Goal: Task Accomplishment & Management: Use online tool/utility

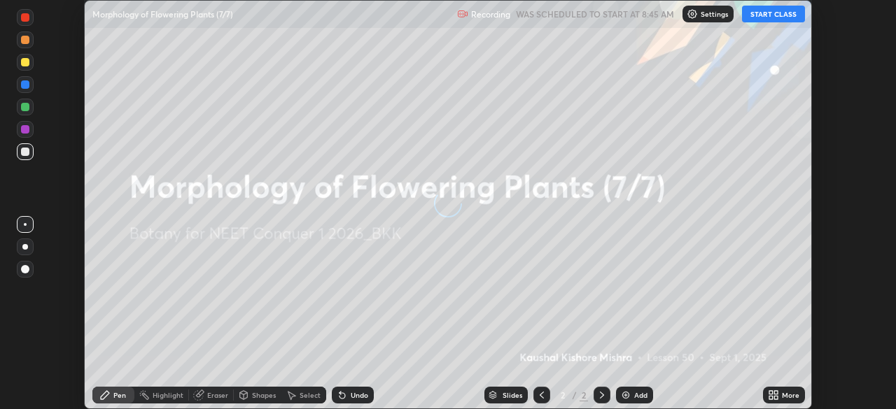
scroll to position [409, 895]
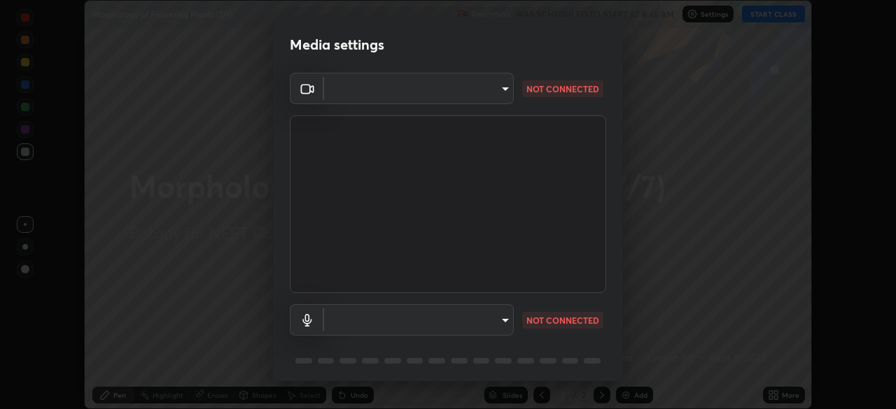
type input "ad6597066c7fc2f7d8a9df135791801f2c5e1b342417c3fbae4c684dc851fcd2"
click at [418, 316] on body "Erase all Morphology of Flowering Plants (7/7) Recording WAS SCHEDULED TO START…" at bounding box center [448, 204] width 896 height 409
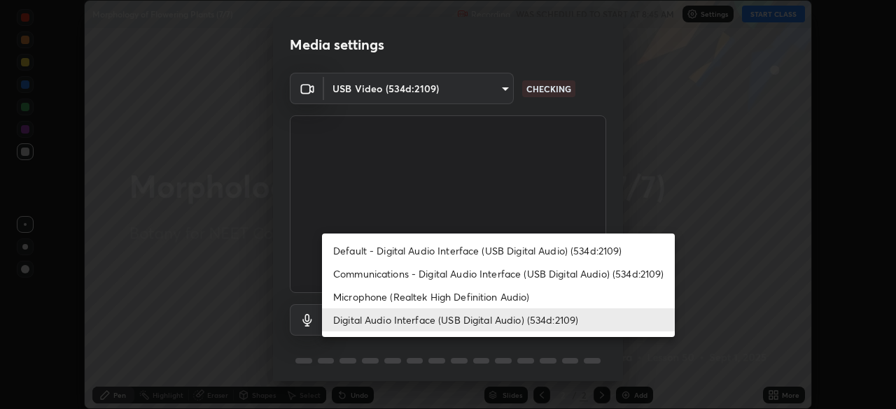
click at [404, 295] on li "Microphone (Realtek High Definition Audio)" at bounding box center [498, 296] width 353 height 23
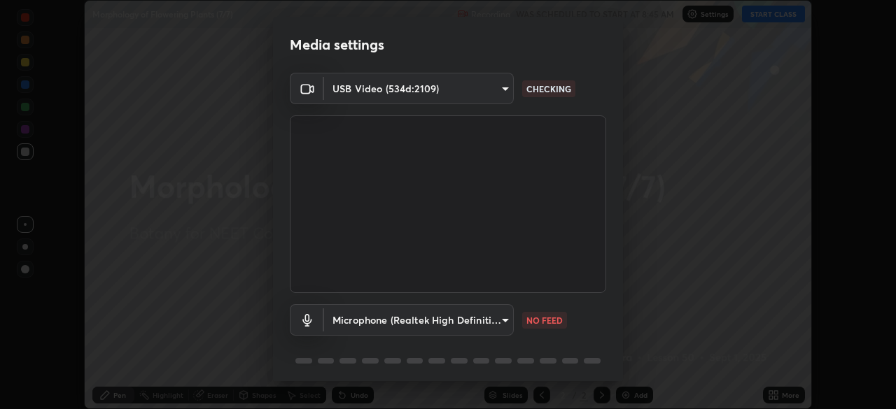
click at [405, 318] on body "Erase all Morphology of Flowering Plants (7/7) Recording WAS SCHEDULED TO START…" at bounding box center [448, 204] width 896 height 409
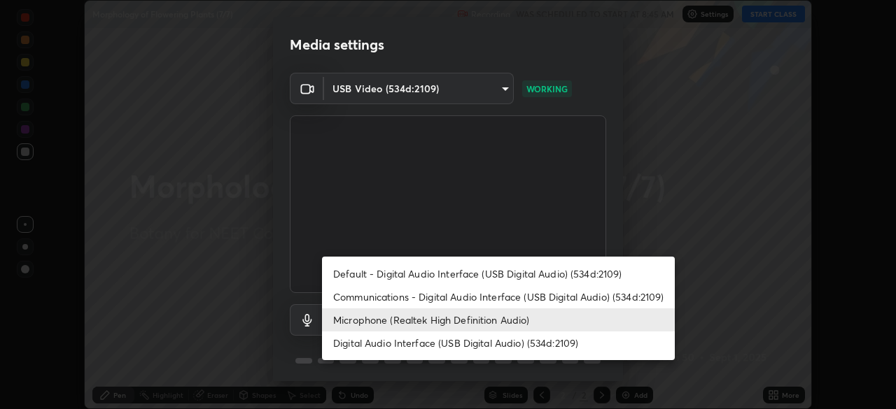
click at [403, 339] on li "Digital Audio Interface (USB Digital Audio) (534d:2109)" at bounding box center [498, 343] width 353 height 23
type input "6ab8ed796a2868693025478938aaf2bfad3f436a4b9960ae89133d521e73fc28"
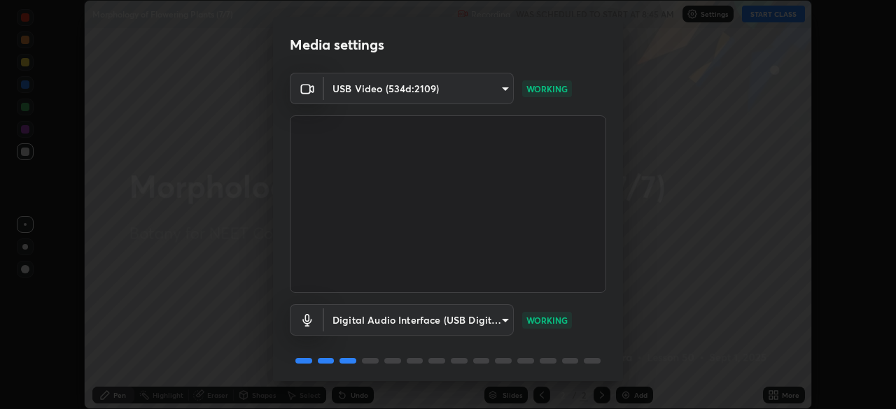
scroll to position [50, 0]
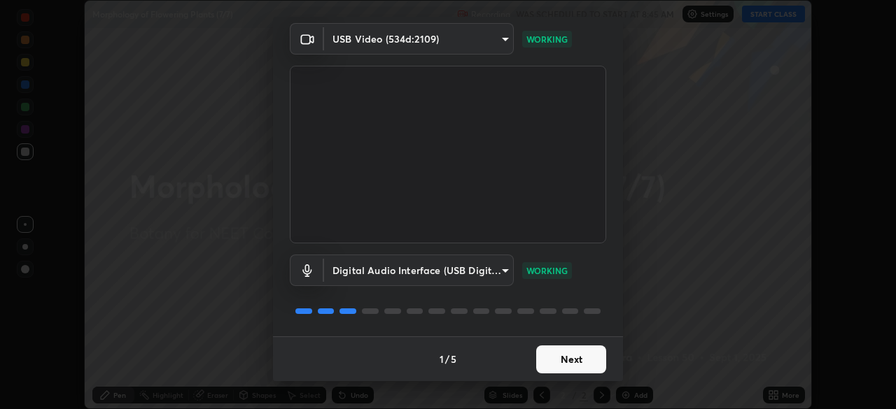
click at [570, 360] on button "Next" at bounding box center [571, 360] width 70 height 28
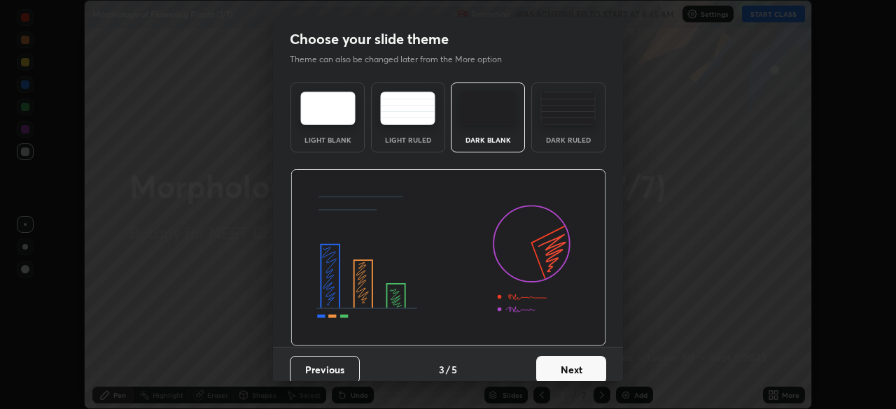
click at [583, 364] on button "Next" at bounding box center [571, 370] width 70 height 28
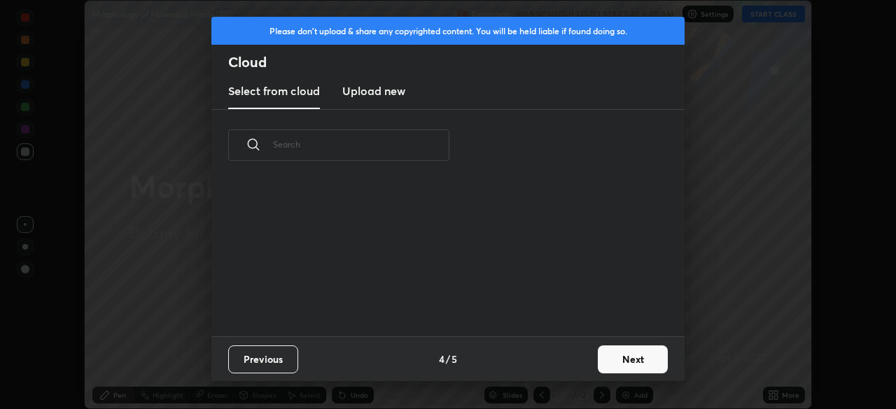
click at [619, 356] on button "Next" at bounding box center [633, 360] width 70 height 28
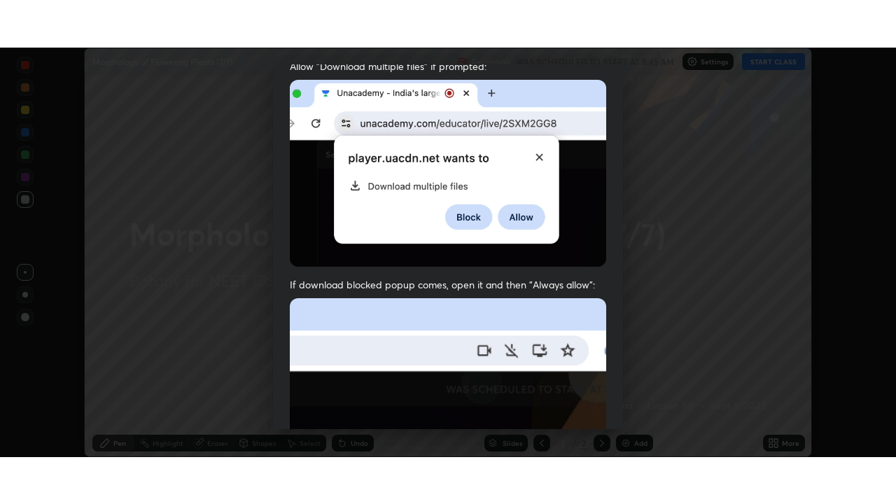
scroll to position [335, 0]
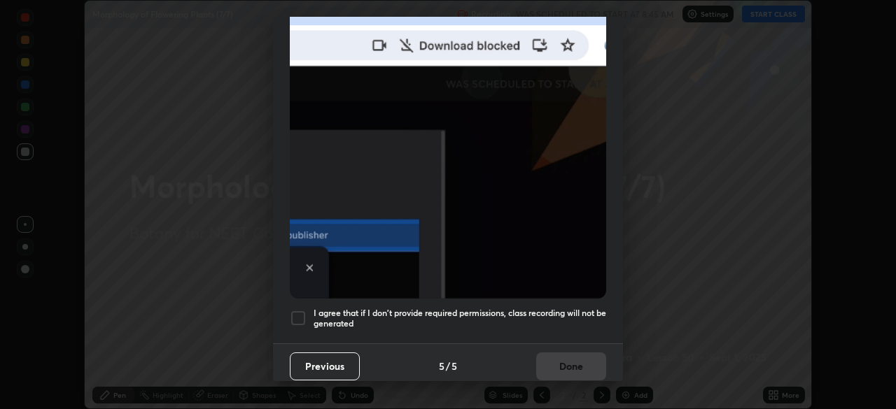
click at [300, 312] on div at bounding box center [298, 318] width 17 height 17
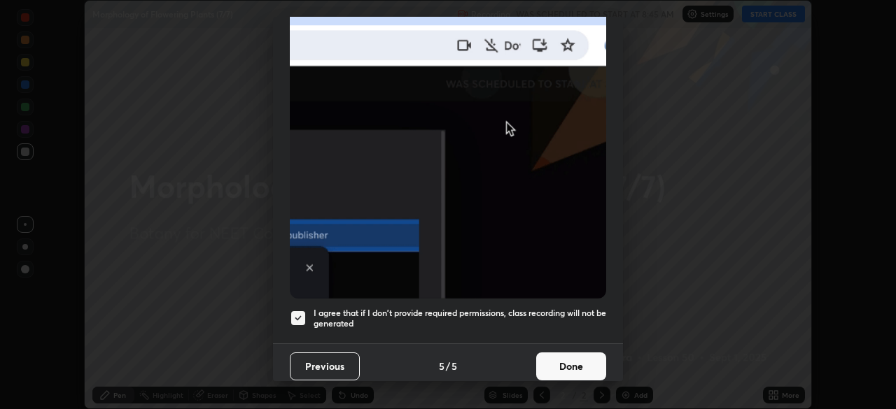
click at [562, 358] on button "Done" at bounding box center [571, 367] width 70 height 28
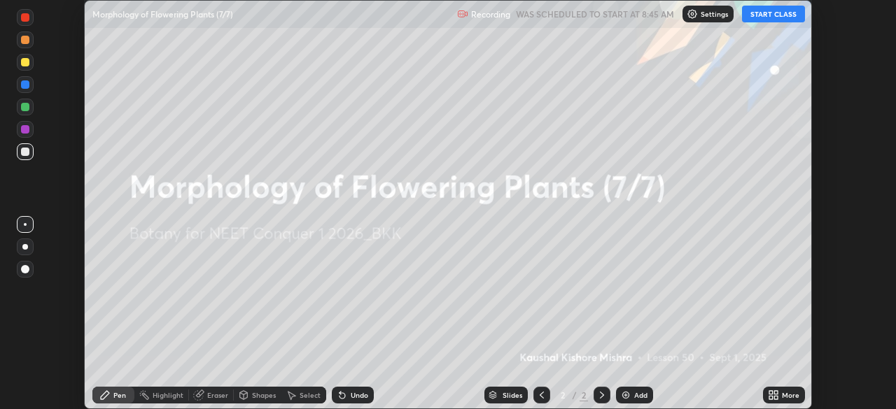
click at [772, 392] on icon at bounding box center [770, 392] width 3 height 3
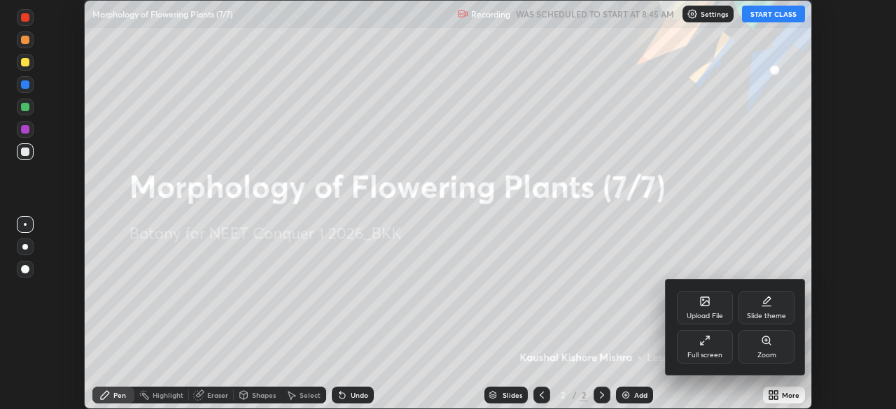
click at [704, 346] on icon at bounding box center [704, 340] width 11 height 11
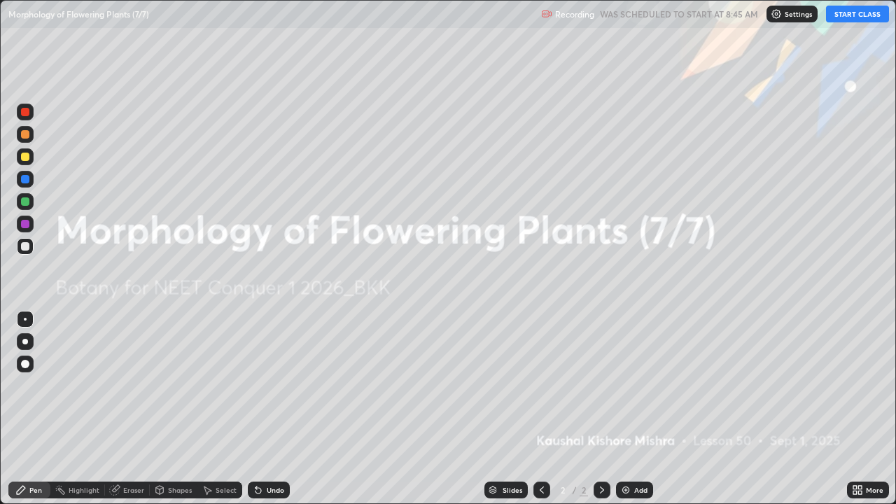
scroll to position [504, 896]
click at [847, 13] on button "START CLASS" at bounding box center [857, 14] width 63 height 17
click at [625, 409] on img at bounding box center [625, 489] width 11 height 11
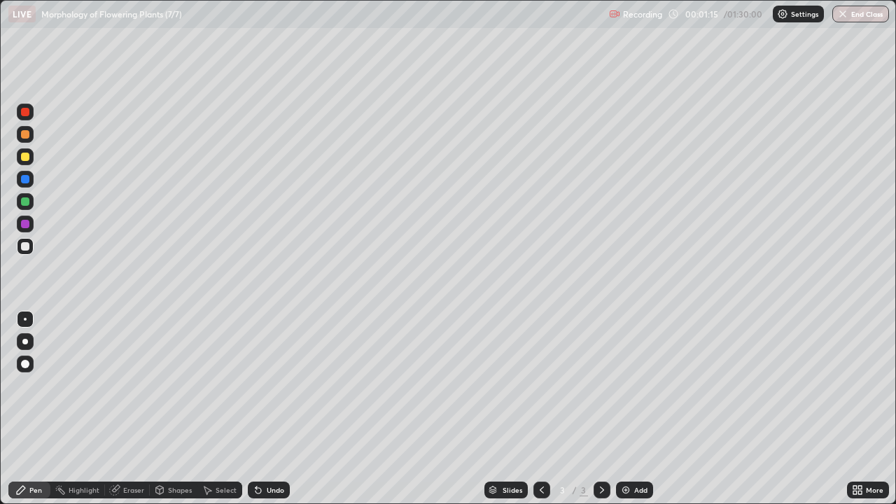
click at [24, 159] on div at bounding box center [25, 157] width 8 height 8
click at [27, 136] on div at bounding box center [25, 134] width 8 height 8
click at [31, 204] on div at bounding box center [25, 201] width 17 height 17
click at [25, 183] on div at bounding box center [25, 179] width 8 height 8
click at [29, 203] on div at bounding box center [25, 201] width 8 height 8
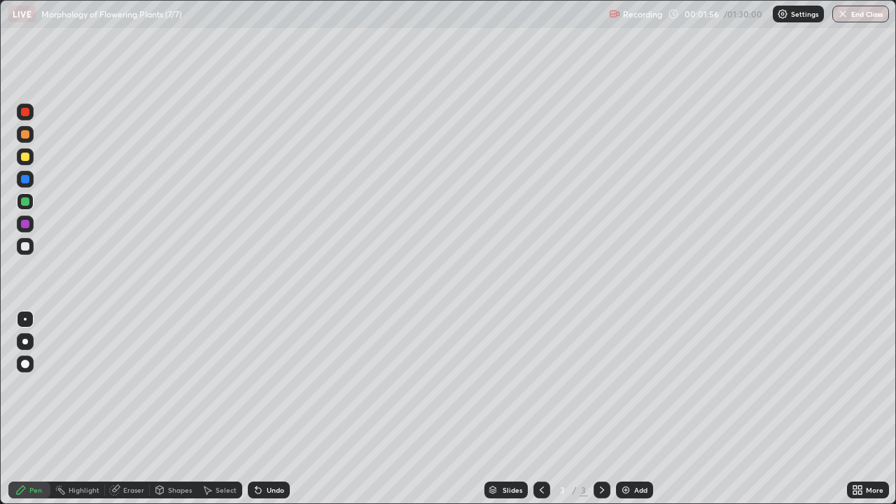
click at [26, 154] on div at bounding box center [25, 157] width 8 height 8
click at [24, 204] on div at bounding box center [25, 201] width 8 height 8
click at [29, 136] on div at bounding box center [25, 134] width 8 height 8
click at [626, 409] on div "Add" at bounding box center [634, 489] width 37 height 17
click at [26, 246] on div at bounding box center [25, 246] width 8 height 8
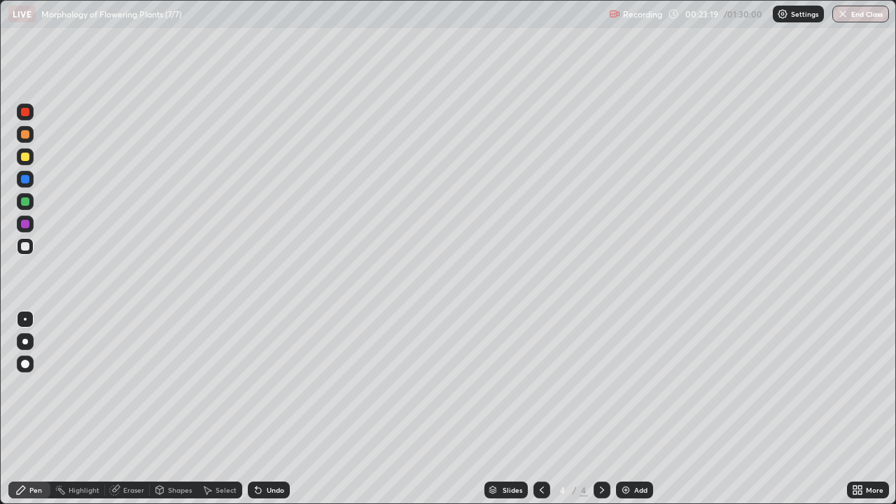
click at [27, 201] on div at bounding box center [25, 201] width 8 height 8
click at [127, 409] on div "Eraser" at bounding box center [133, 489] width 21 height 7
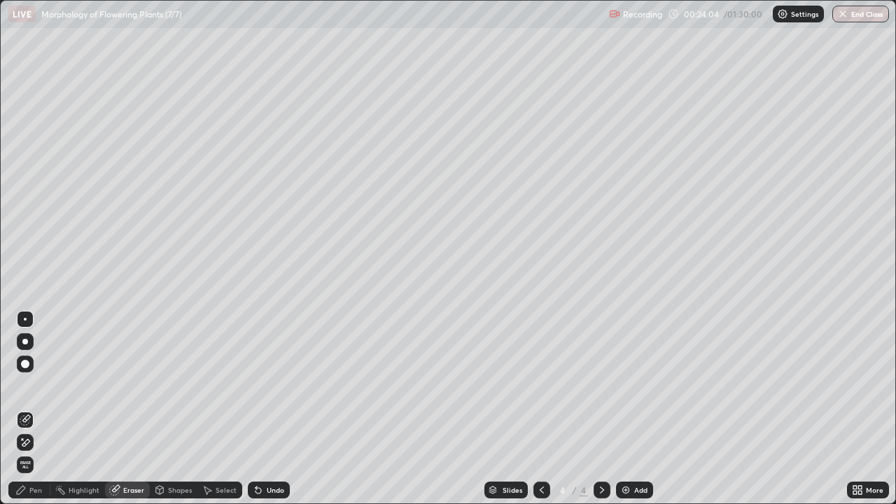
click at [36, 409] on div "Pen" at bounding box center [35, 489] width 13 height 7
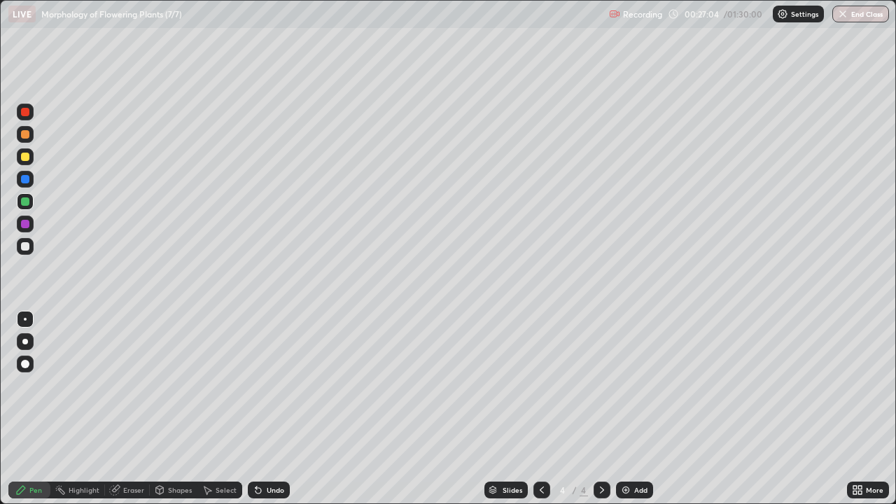
click at [132, 409] on div "Eraser" at bounding box center [133, 489] width 21 height 7
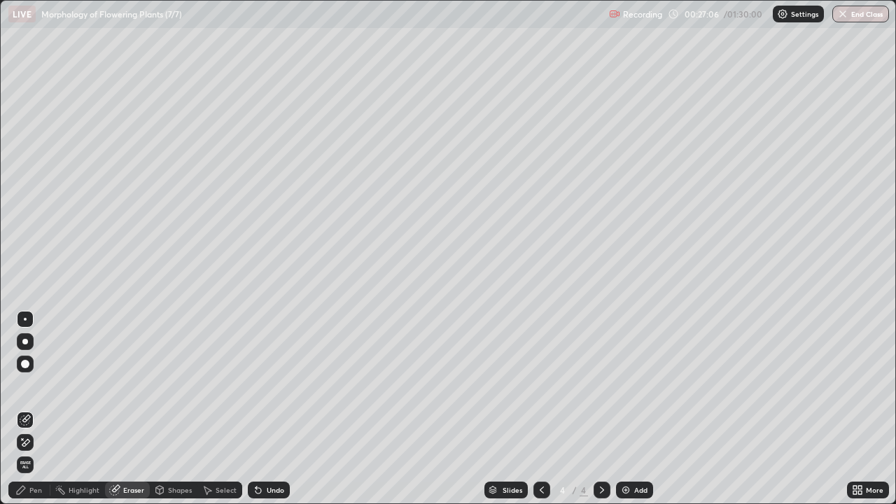
click at [36, 409] on div "Pen" at bounding box center [35, 489] width 13 height 7
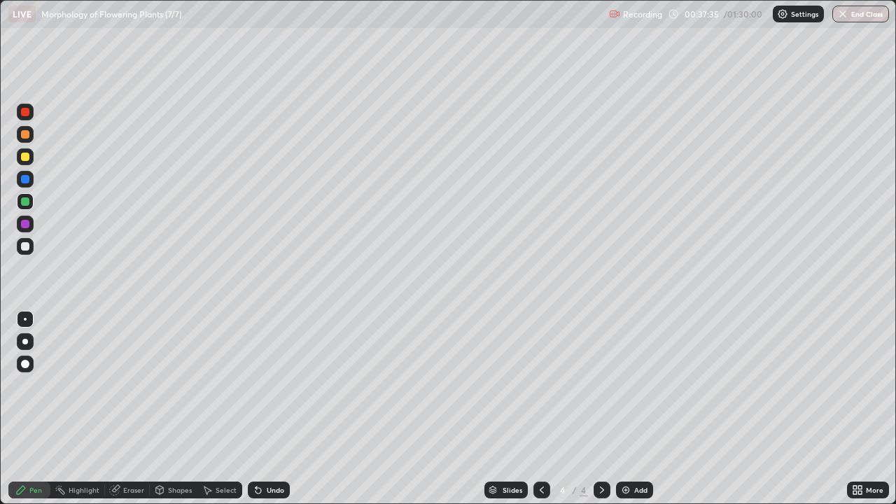
click at [28, 158] on div at bounding box center [25, 157] width 8 height 8
click at [27, 224] on div at bounding box center [25, 224] width 8 height 8
click at [25, 204] on div at bounding box center [25, 201] width 8 height 8
click at [27, 226] on div at bounding box center [25, 224] width 8 height 8
click at [23, 202] on div at bounding box center [25, 201] width 8 height 8
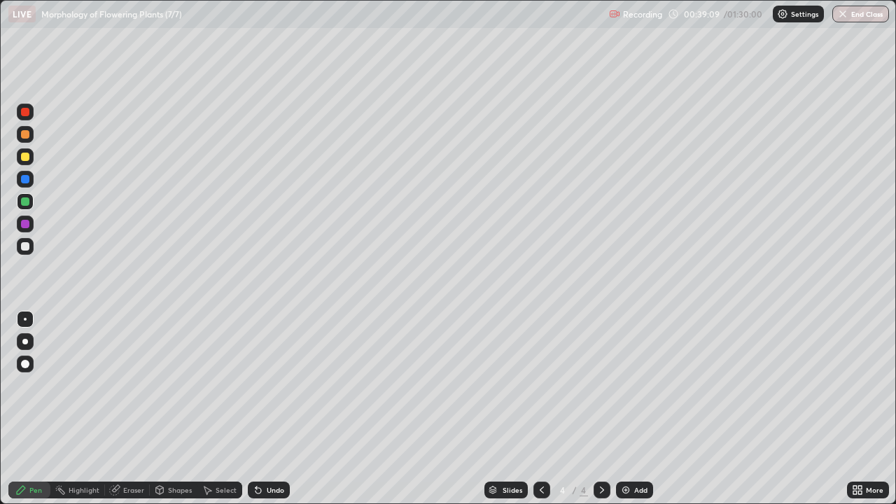
click at [22, 224] on div at bounding box center [25, 224] width 8 height 8
click at [23, 200] on div at bounding box center [25, 201] width 8 height 8
click at [26, 246] on div at bounding box center [25, 246] width 8 height 8
click at [120, 409] on div "Eraser" at bounding box center [127, 489] width 45 height 17
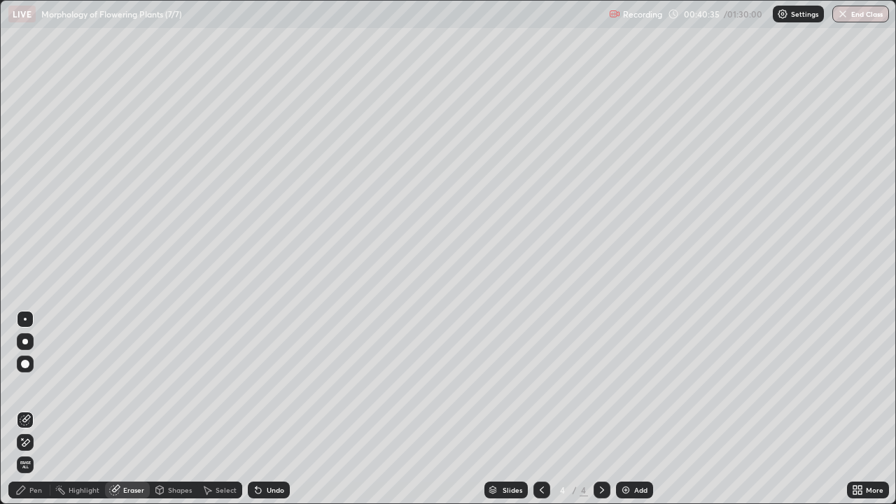
click at [31, 409] on div "Pen" at bounding box center [35, 489] width 13 height 7
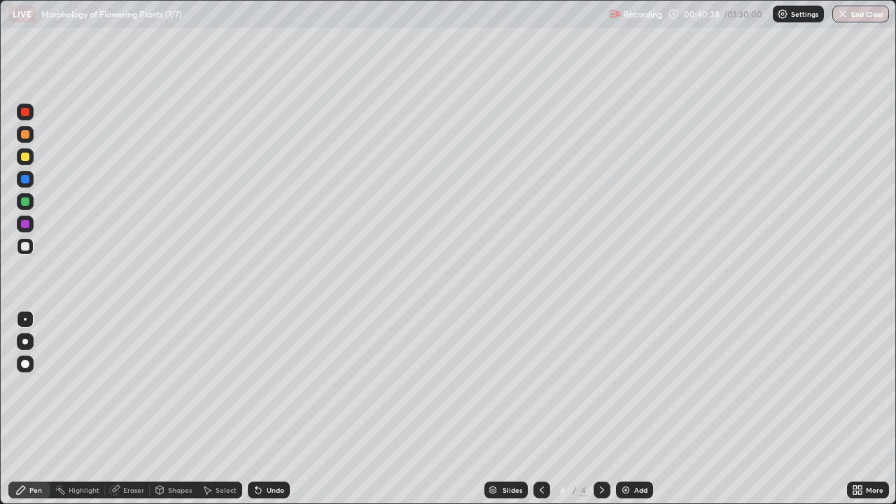
click at [134, 409] on div "Eraser" at bounding box center [133, 489] width 21 height 7
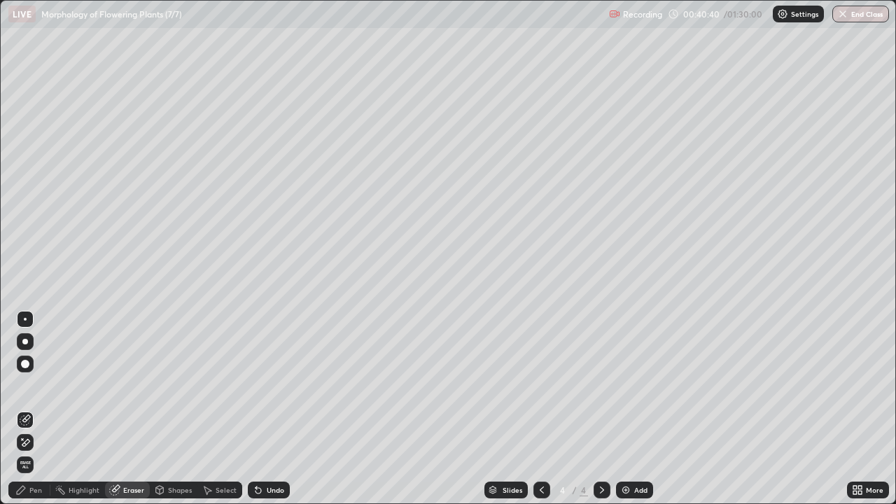
click at [33, 409] on div "Pen" at bounding box center [35, 489] width 13 height 7
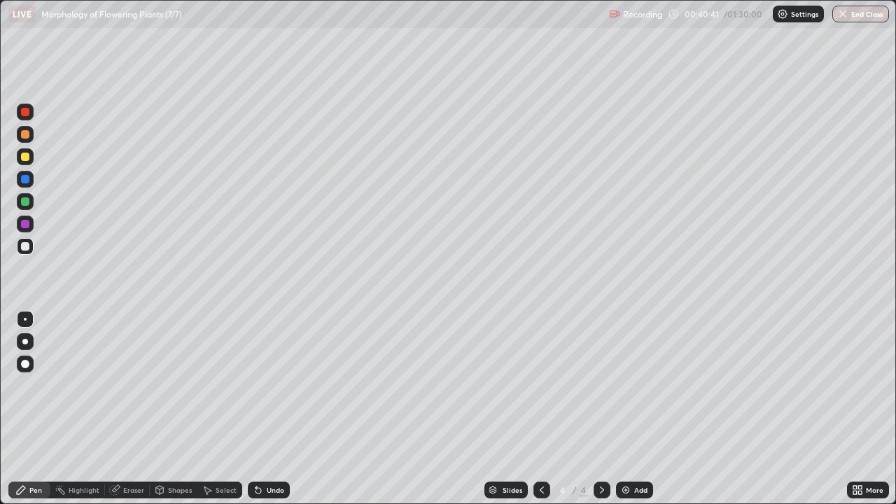
click at [23, 202] on div at bounding box center [25, 201] width 8 height 8
click at [127, 409] on div "Eraser" at bounding box center [133, 489] width 21 height 7
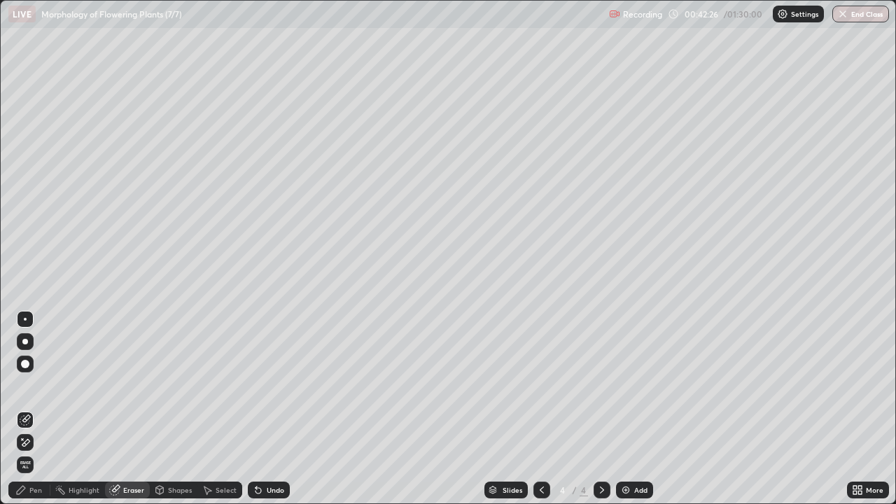
click at [32, 409] on div "Pen" at bounding box center [35, 489] width 13 height 7
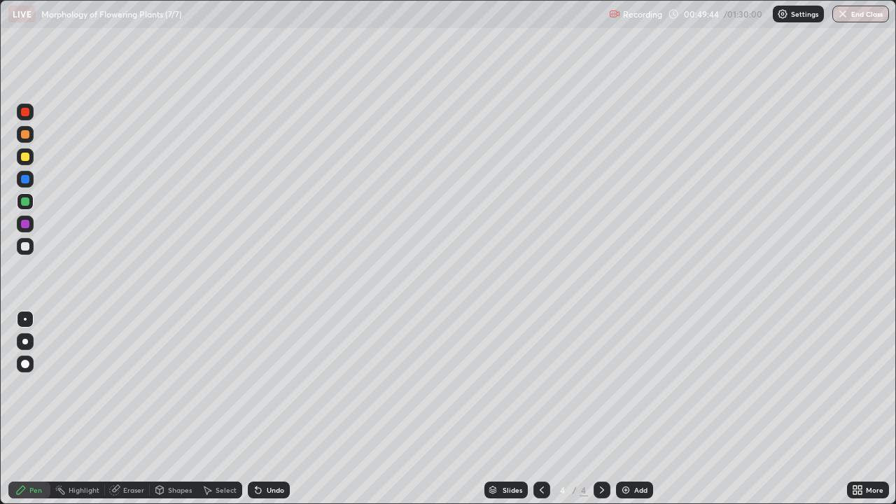
click at [626, 409] on img at bounding box center [625, 489] width 11 height 11
click at [27, 245] on div at bounding box center [25, 246] width 8 height 8
click at [123, 409] on div "Eraser" at bounding box center [133, 489] width 21 height 7
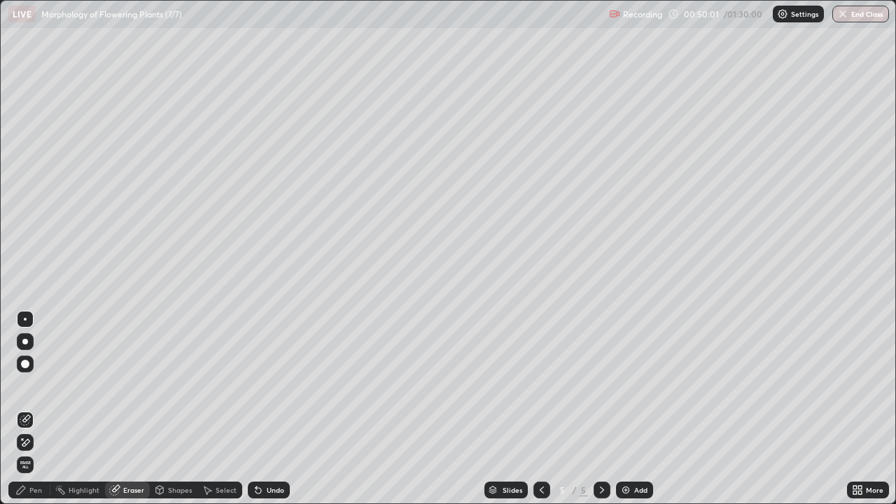
click at [43, 409] on div "Pen" at bounding box center [29, 489] width 42 height 17
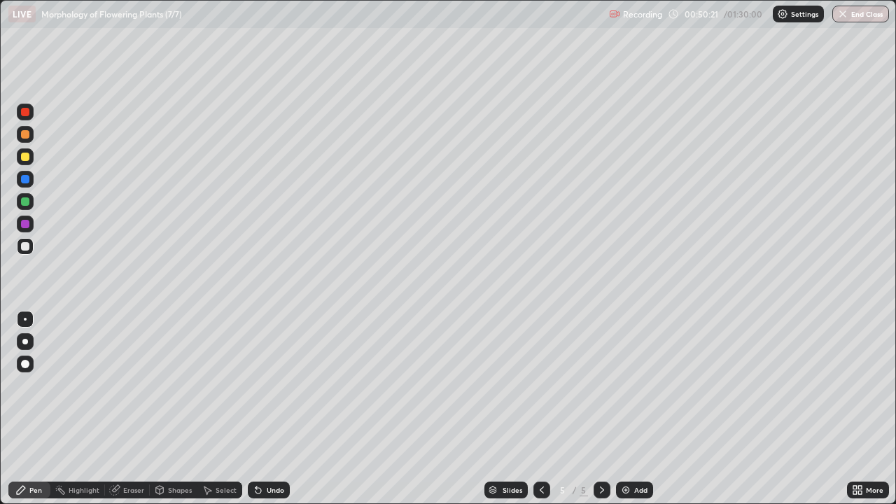
click at [24, 157] on div at bounding box center [25, 157] width 8 height 8
click at [23, 201] on div at bounding box center [25, 201] width 8 height 8
click at [123, 409] on div "Eraser" at bounding box center [133, 489] width 21 height 7
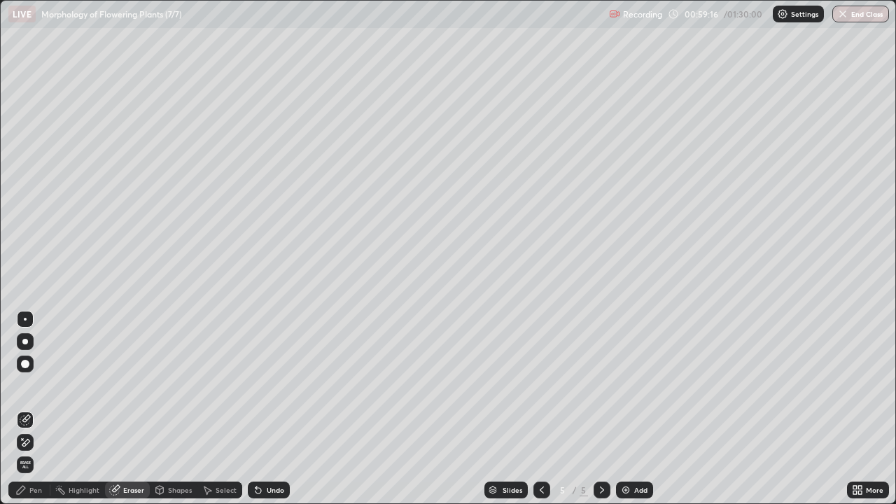
click at [26, 365] on div at bounding box center [25, 364] width 8 height 8
click at [38, 409] on div "Pen" at bounding box center [35, 489] width 13 height 7
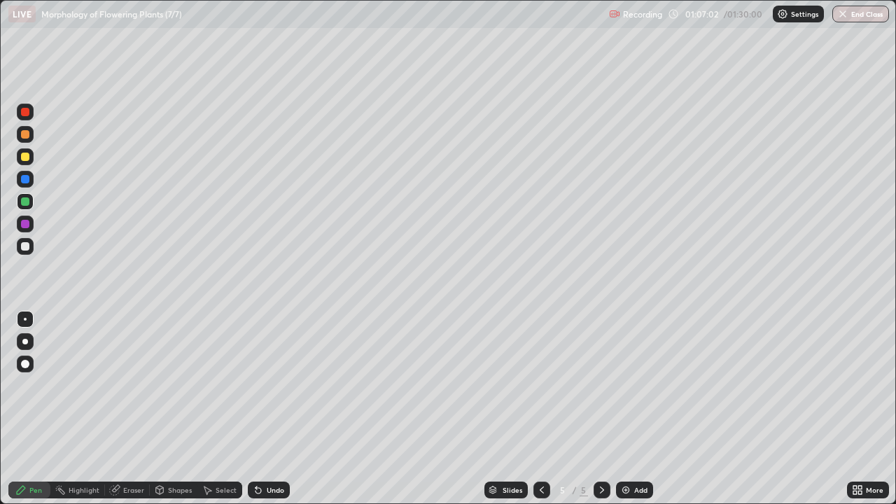
click at [120, 409] on div "Eraser" at bounding box center [127, 489] width 45 height 17
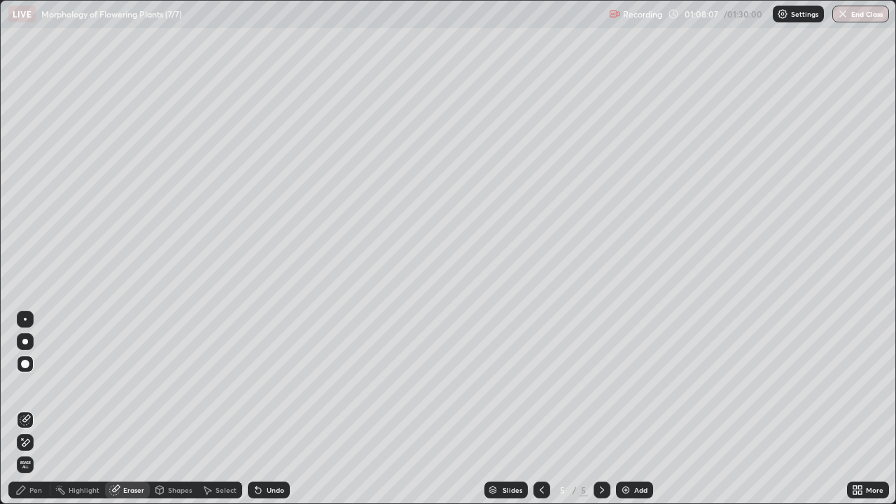
click at [34, 409] on div "Pen" at bounding box center [35, 489] width 13 height 7
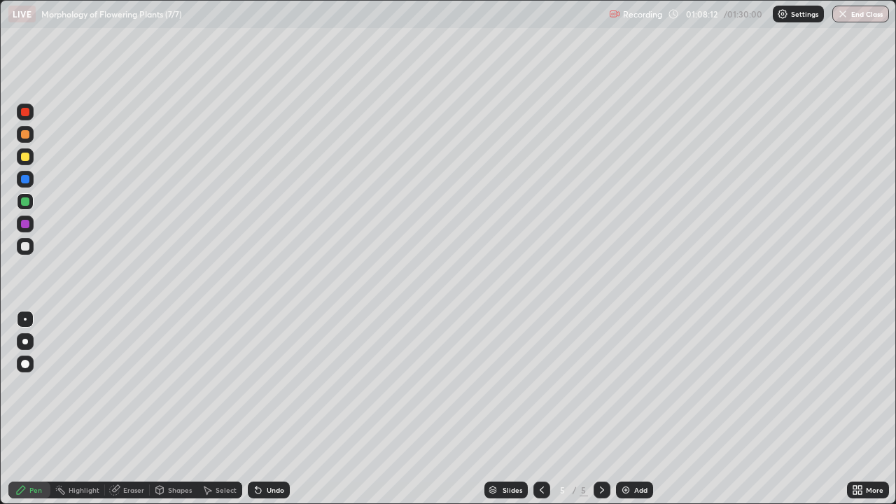
click at [27, 137] on div at bounding box center [25, 134] width 8 height 8
click at [623, 409] on img at bounding box center [625, 489] width 11 height 11
click at [27, 157] on div at bounding box center [25, 157] width 8 height 8
click at [24, 204] on div at bounding box center [25, 201] width 8 height 8
click at [126, 409] on div "Eraser" at bounding box center [133, 489] width 21 height 7
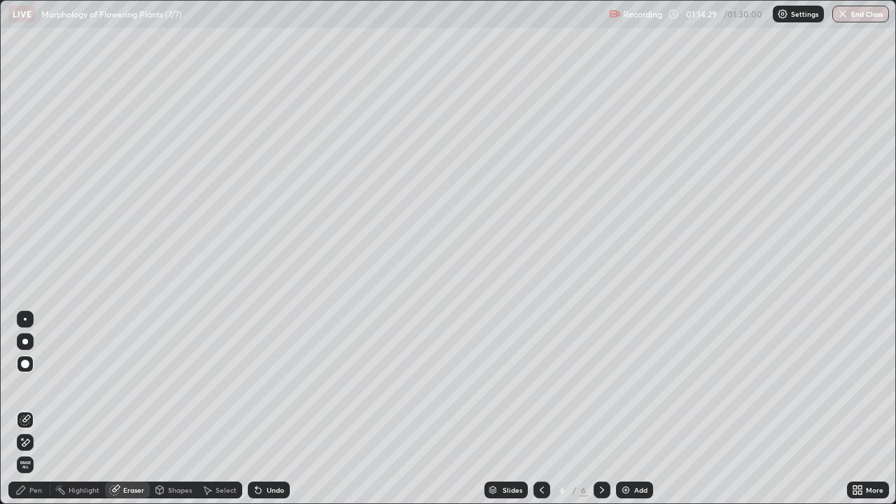
click at [33, 409] on div "Pen" at bounding box center [29, 489] width 42 height 17
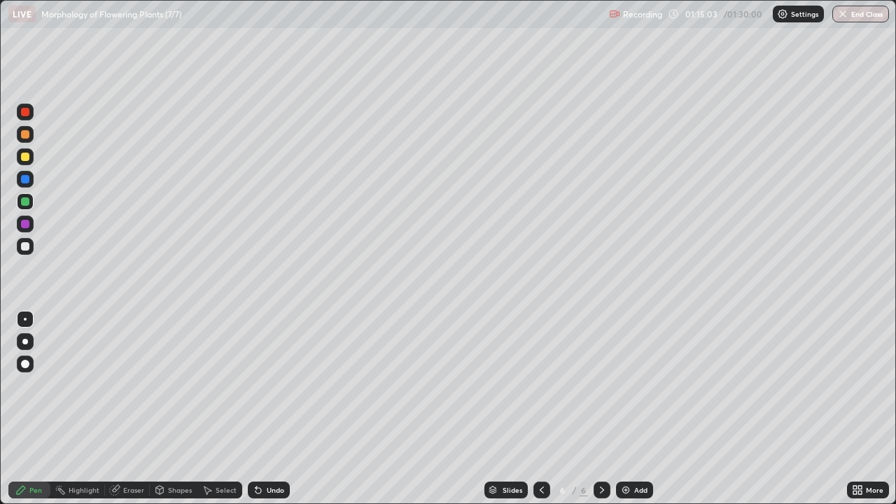
click at [31, 242] on div at bounding box center [25, 246] width 17 height 17
click at [28, 137] on div at bounding box center [25, 134] width 8 height 8
click at [119, 409] on icon at bounding box center [114, 489] width 11 height 11
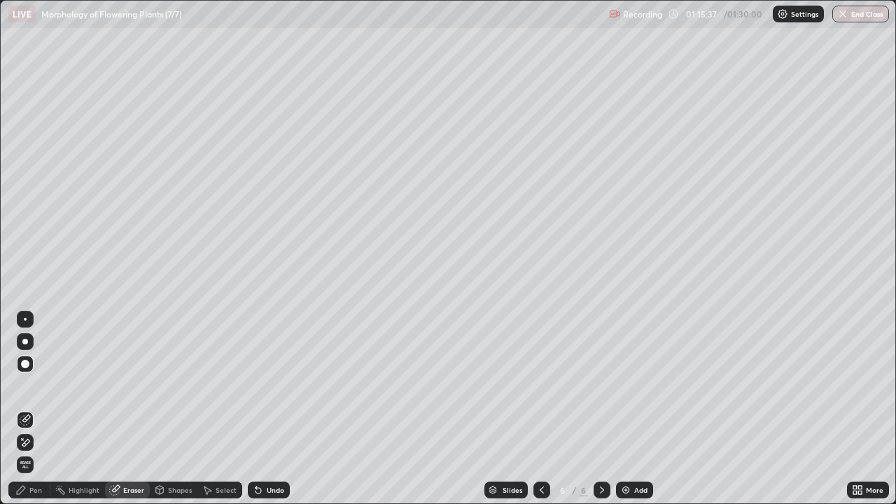
click at [37, 409] on div "Pen" at bounding box center [35, 489] width 13 height 7
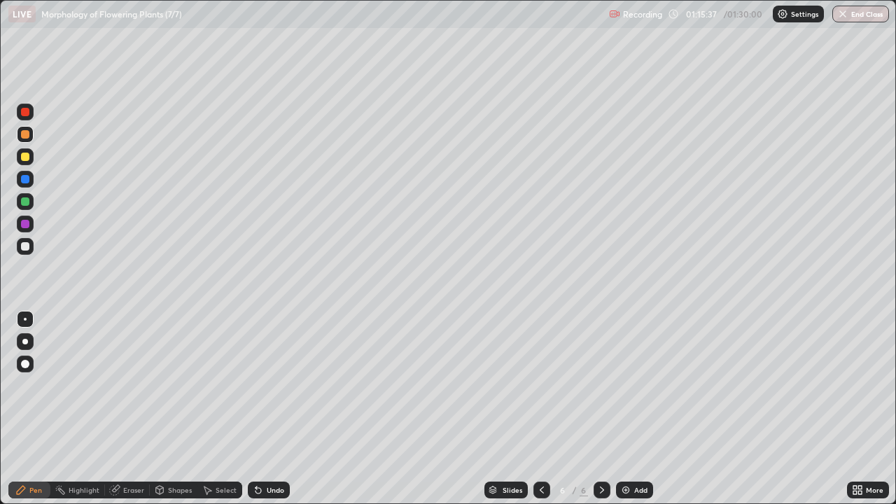
click at [25, 319] on div at bounding box center [25, 319] width 3 height 3
click at [39, 409] on div "Pen" at bounding box center [35, 489] width 13 height 7
click at [27, 155] on div at bounding box center [25, 157] width 8 height 8
click at [25, 201] on div at bounding box center [25, 201] width 8 height 8
click at [124, 409] on div "Eraser" at bounding box center [133, 489] width 21 height 7
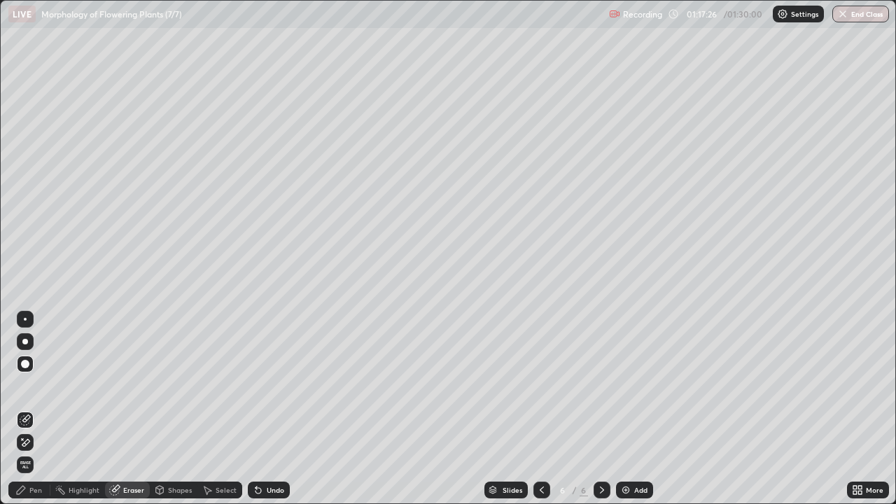
click at [24, 320] on div at bounding box center [25, 319] width 3 height 3
click at [28, 409] on div "Pen" at bounding box center [29, 489] width 42 height 17
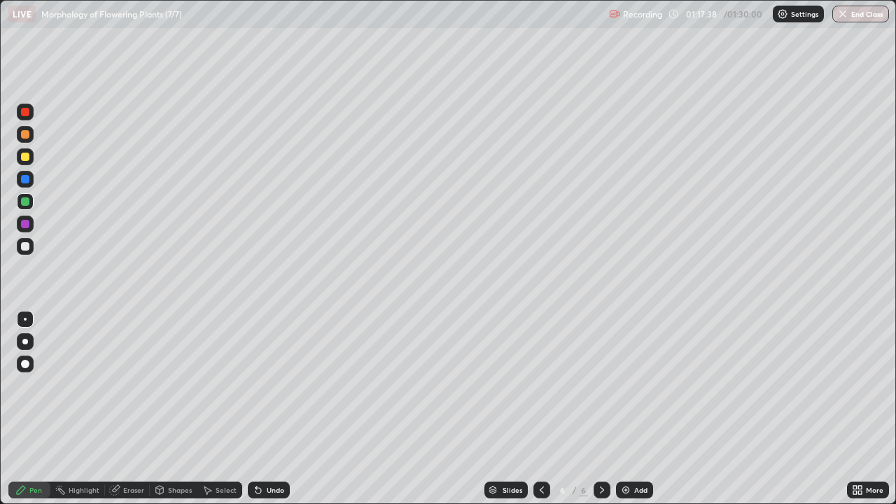
click at [29, 246] on div at bounding box center [25, 246] width 8 height 8
click at [843, 13] on img "button" at bounding box center [842, 13] width 11 height 11
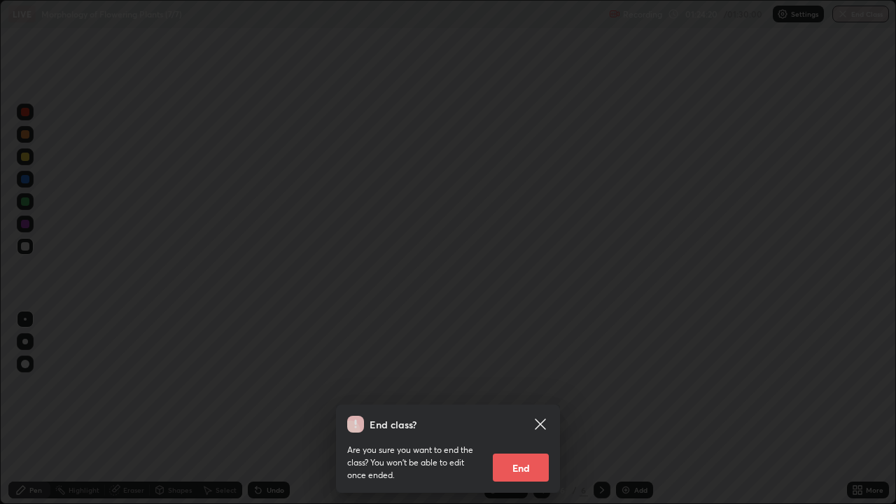
click at [523, 409] on button "End" at bounding box center [521, 467] width 56 height 28
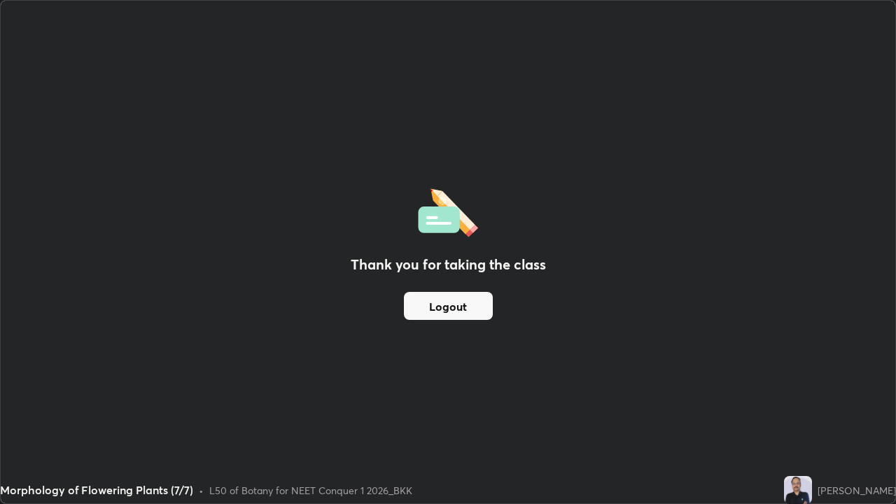
click at [467, 302] on button "Logout" at bounding box center [448, 306] width 89 height 28
